Goal: Task Accomplishment & Management: Manage account settings

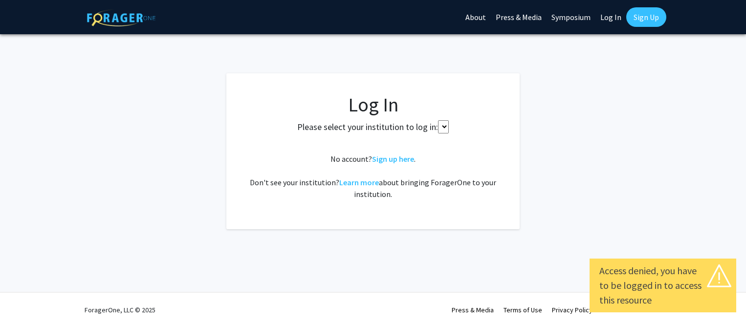
select select
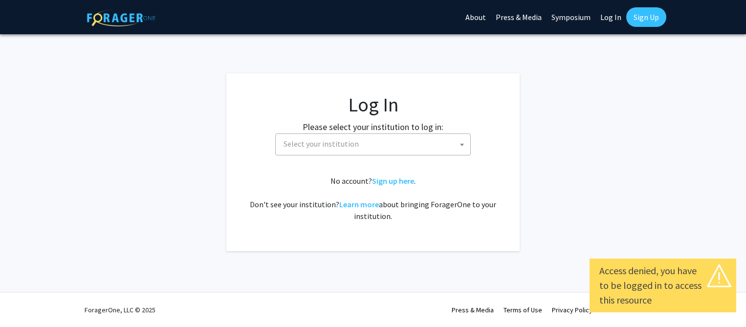
click at [406, 143] on span "Select your institution" at bounding box center [375, 144] width 191 height 20
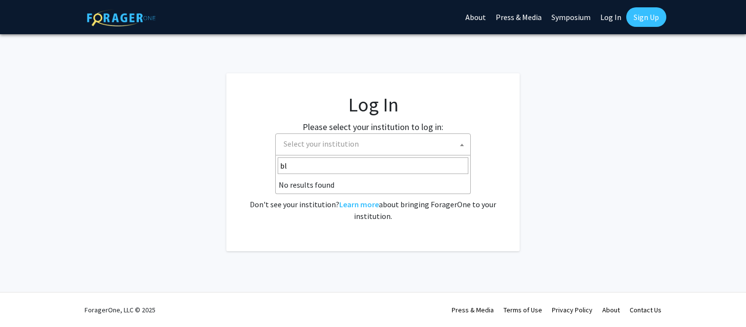
type input "b"
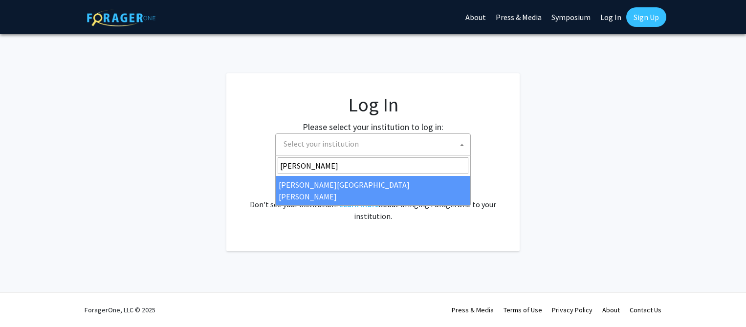
type input "[PERSON_NAME]"
select select "1"
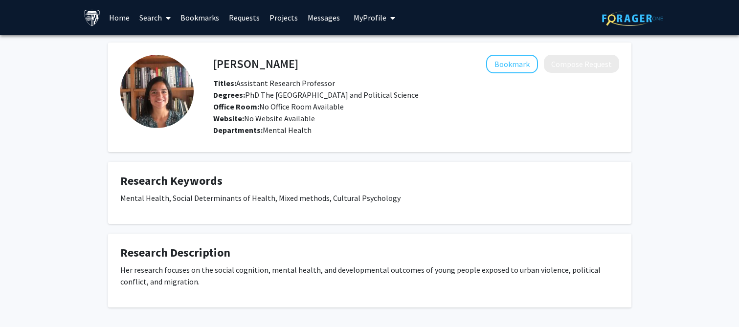
click at [358, 13] on span "My Profile" at bounding box center [369, 18] width 33 height 10
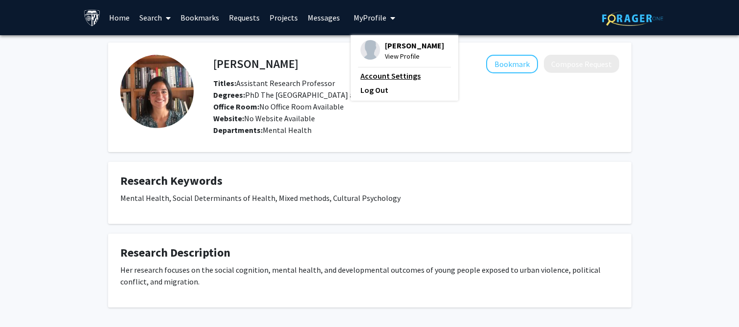
click at [384, 82] on link "Account Settings" at bounding box center [404, 76] width 88 height 12
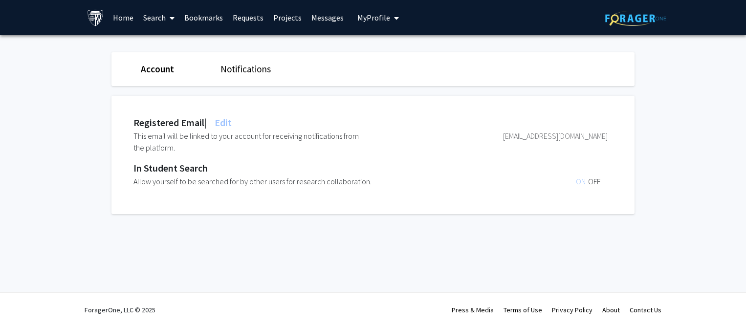
click at [225, 122] on span "Edit" at bounding box center [222, 122] width 19 height 12
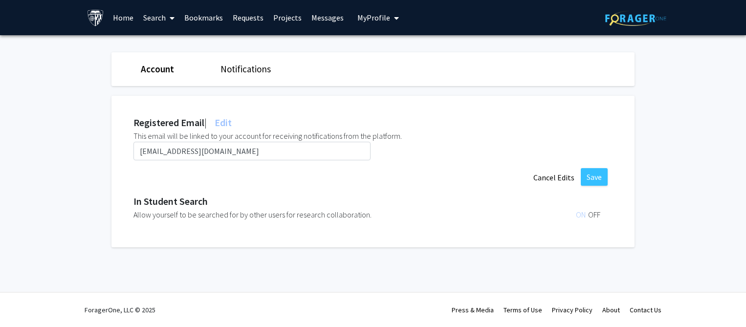
click at [259, 69] on link "Notifications" at bounding box center [246, 69] width 50 height 12
